Goal: Entertainment & Leisure: Consume media (video, audio)

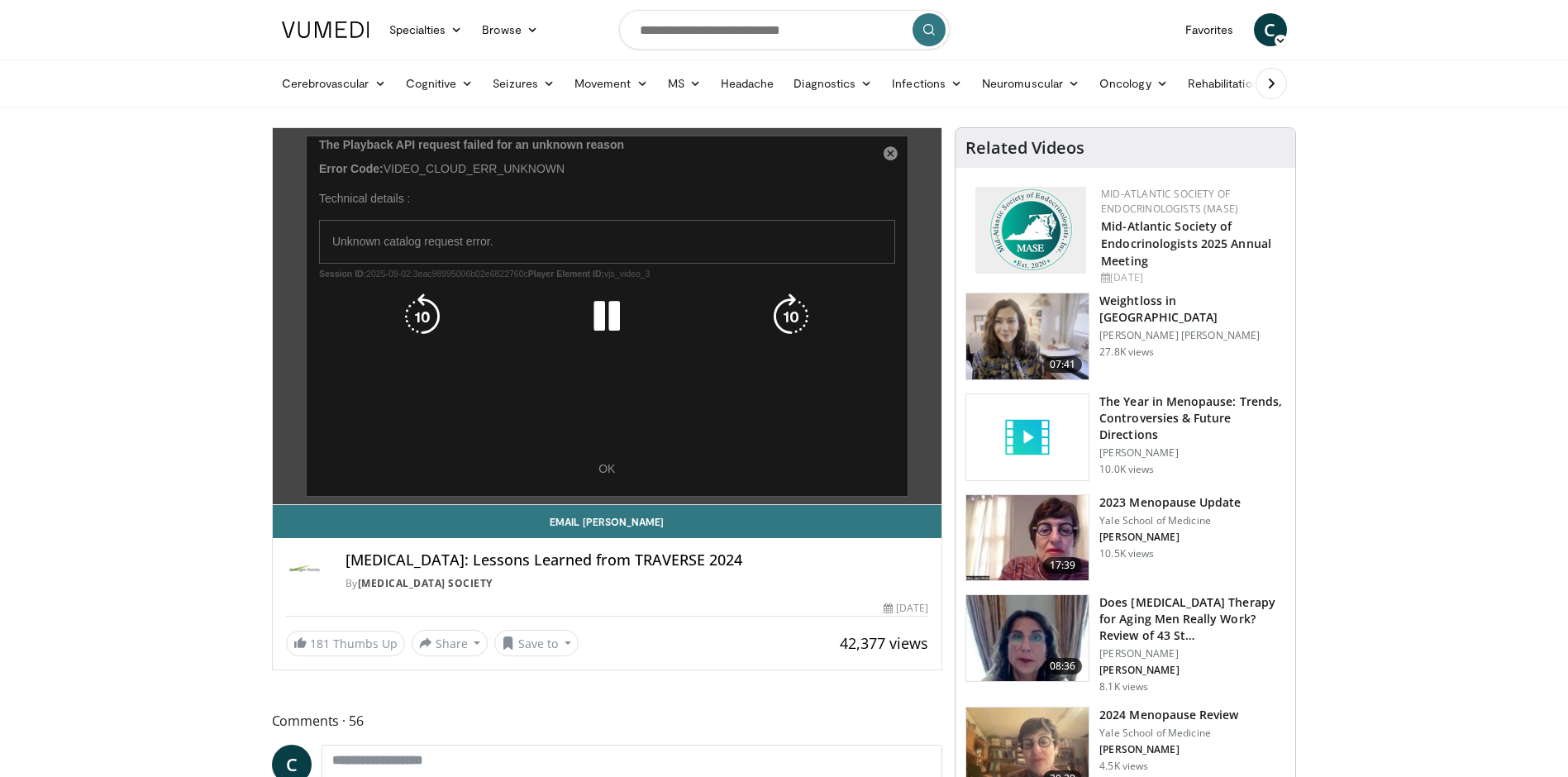
click at [610, 469] on div "10 seconds Tap to unmute" at bounding box center [607, 316] width 669 height 376
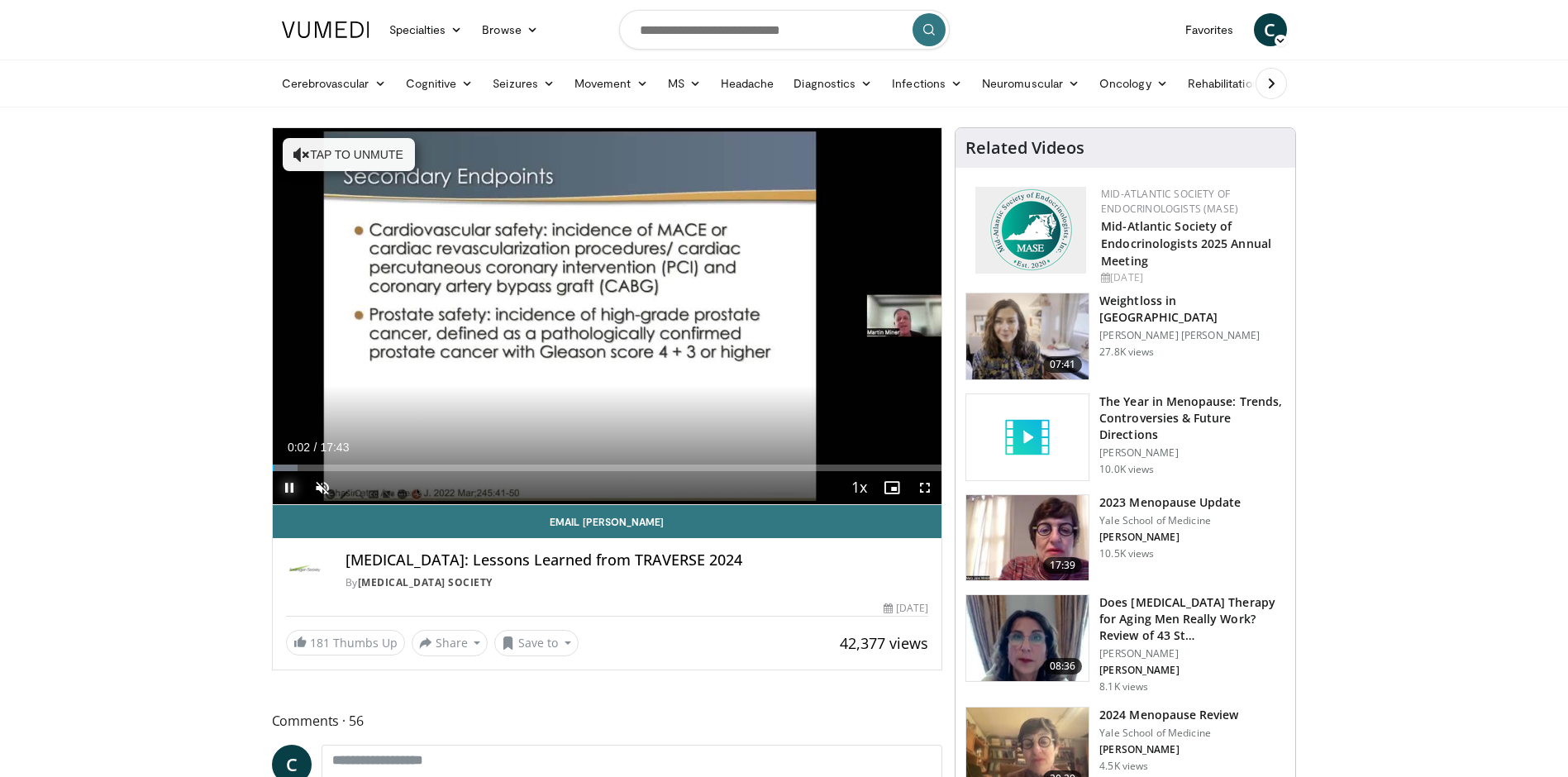
click at [285, 486] on span "Video Player" at bounding box center [289, 488] width 33 height 33
